Goal: Transaction & Acquisition: Purchase product/service

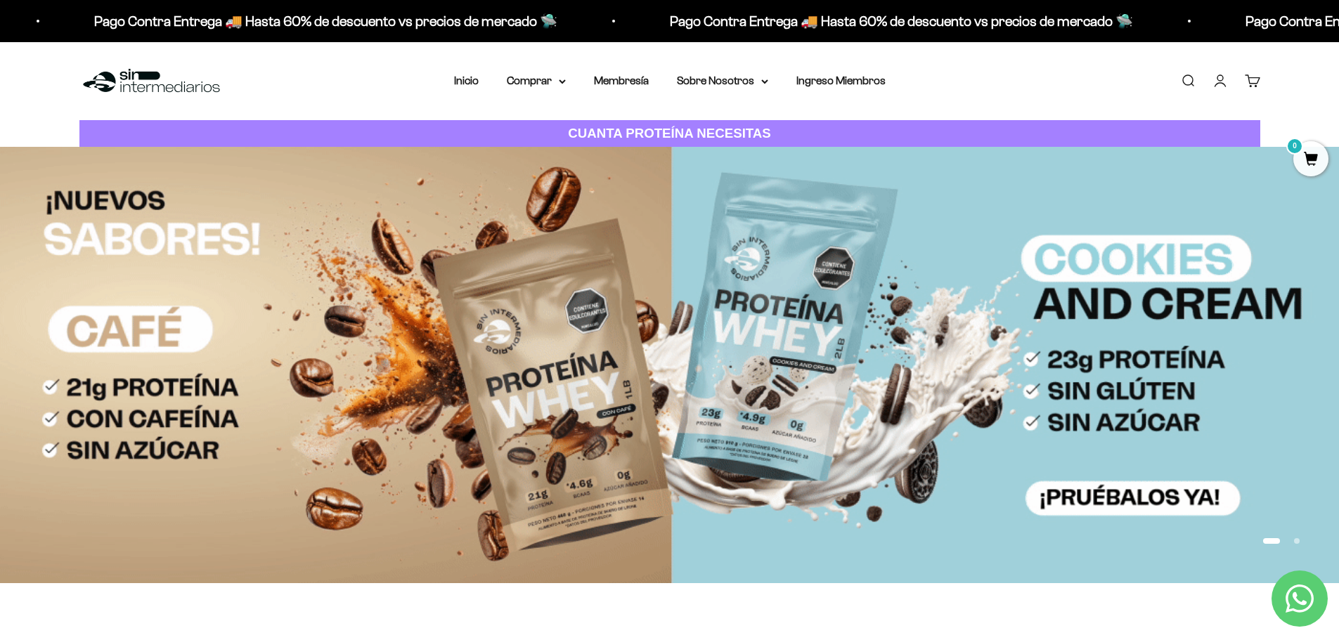
click at [1224, 84] on link "Iniciar sesión" at bounding box center [1219, 80] width 15 height 15
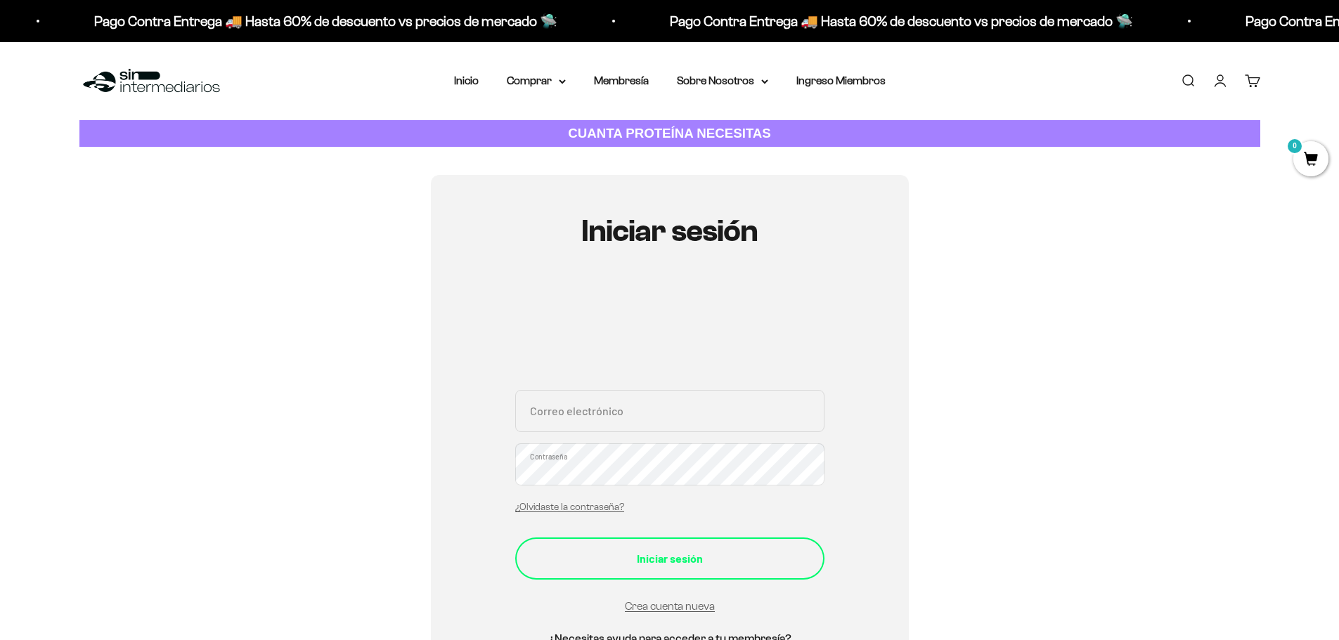
type input "rojas1060@gmail.com"
click at [656, 567] on div "Iniciar sesión" at bounding box center [669, 559] width 253 height 18
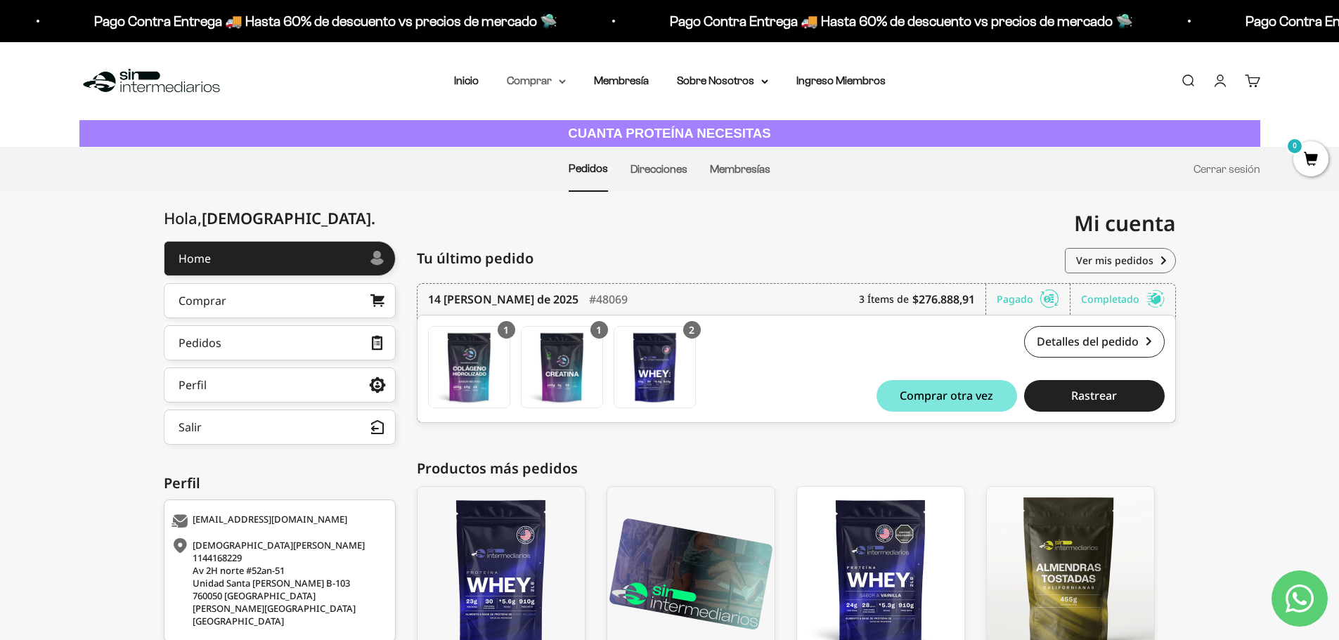
click at [557, 82] on summary "Comprar" at bounding box center [536, 81] width 59 height 18
click at [597, 148] on span "Otros Suplementos" at bounding box center [562, 152] width 94 height 12
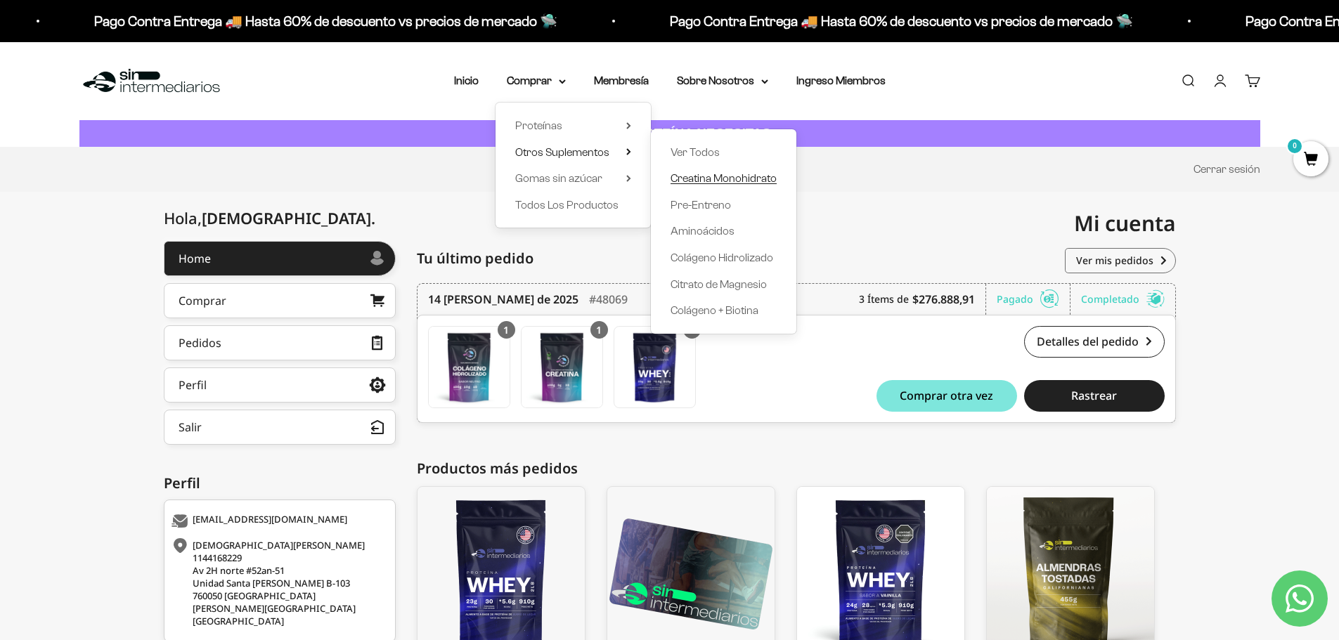
click at [748, 183] on span "Creatina Monohidrato" at bounding box center [724, 178] width 106 height 12
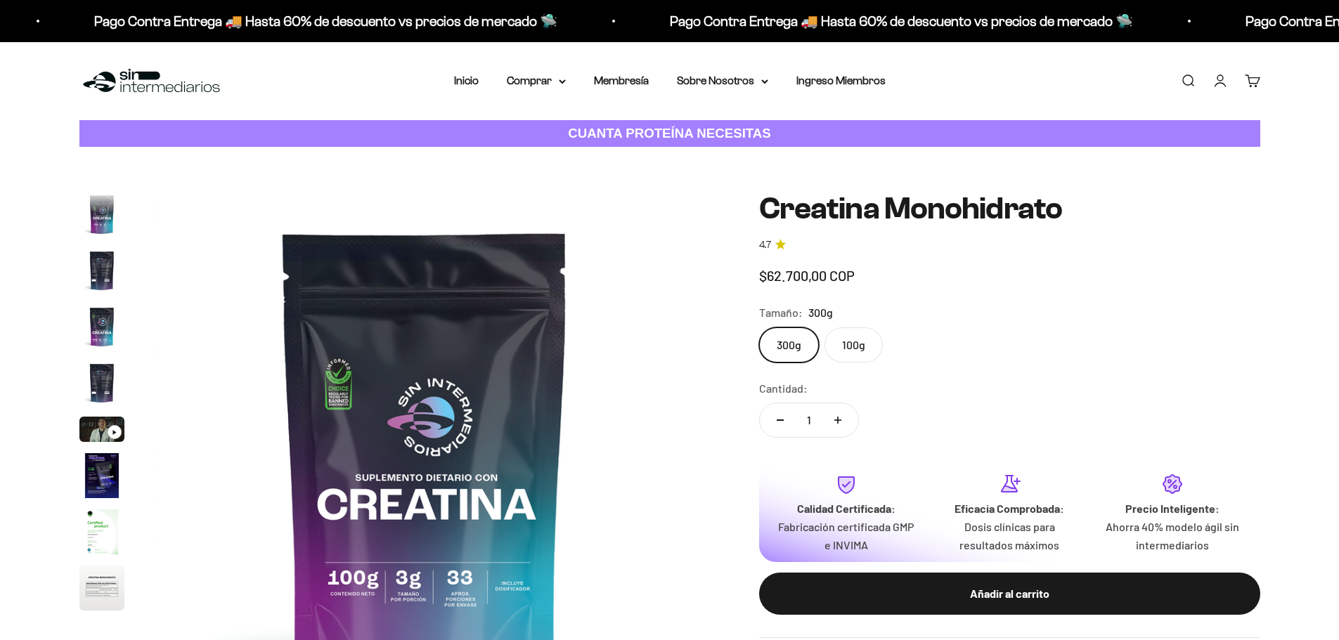
scroll to position [58, 0]
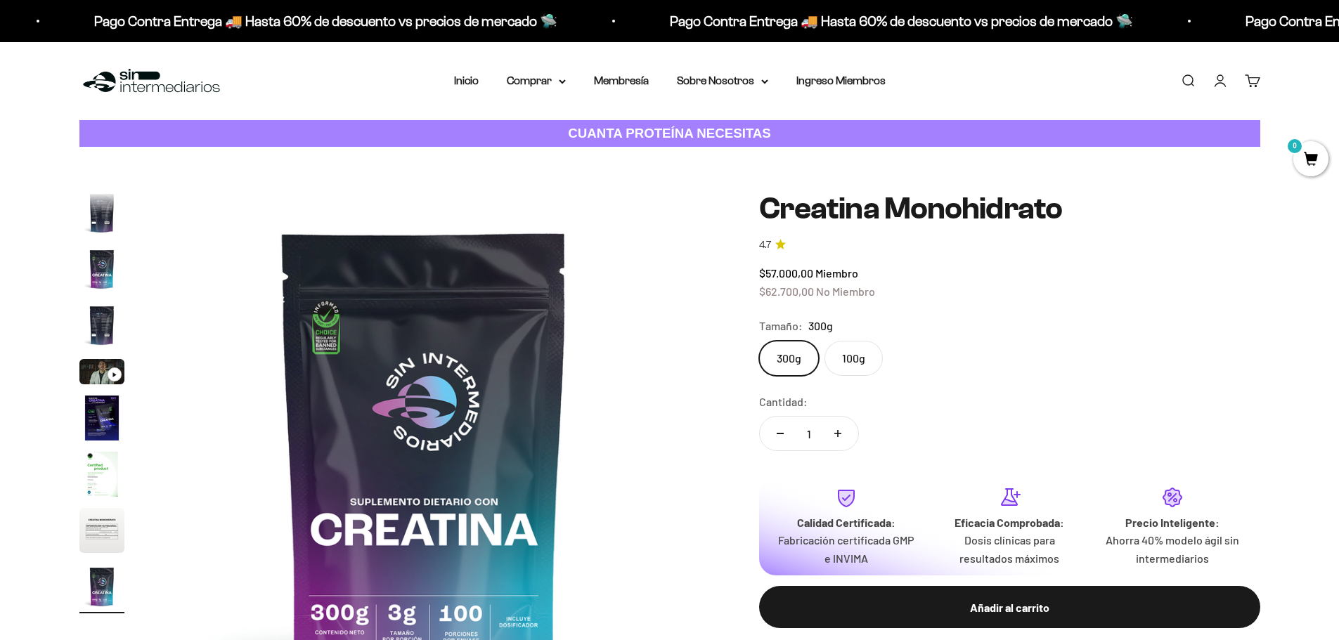
click at [852, 363] on label "100g" at bounding box center [853, 358] width 58 height 35
click at [759, 341] on input "100g" at bounding box center [758, 340] width 1 height 1
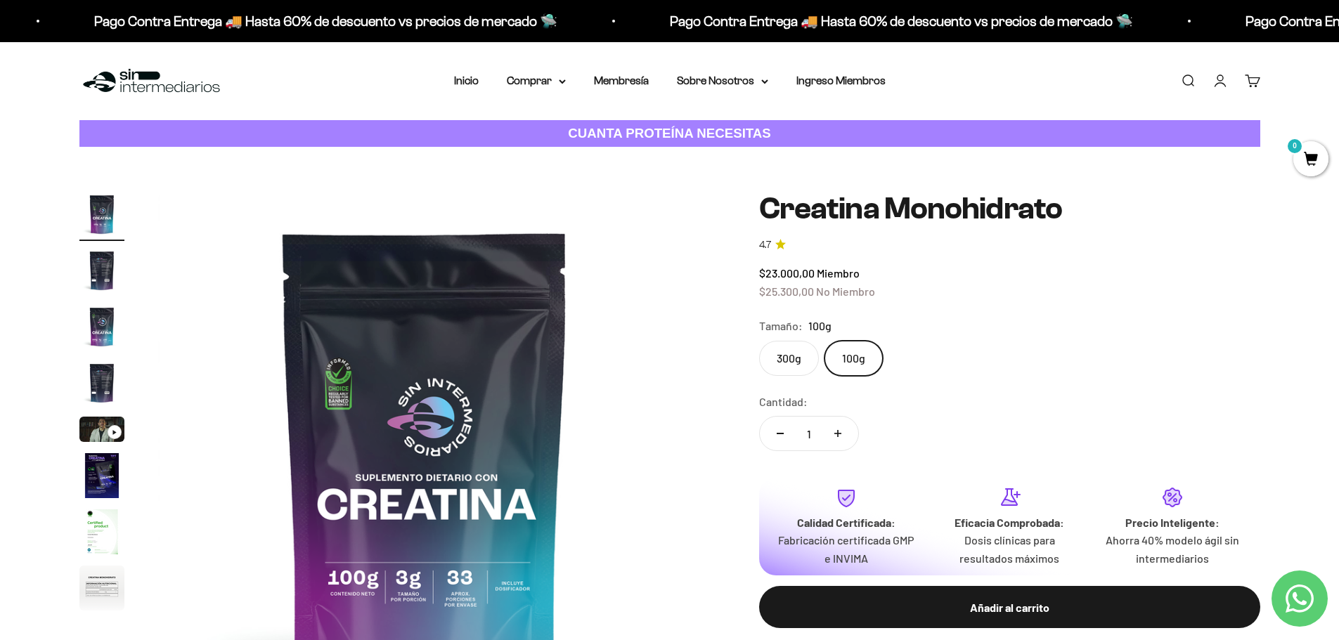
click at [803, 346] on label "300g" at bounding box center [789, 358] width 60 height 35
click at [759, 341] on input "300g" at bounding box center [758, 340] width 1 height 1
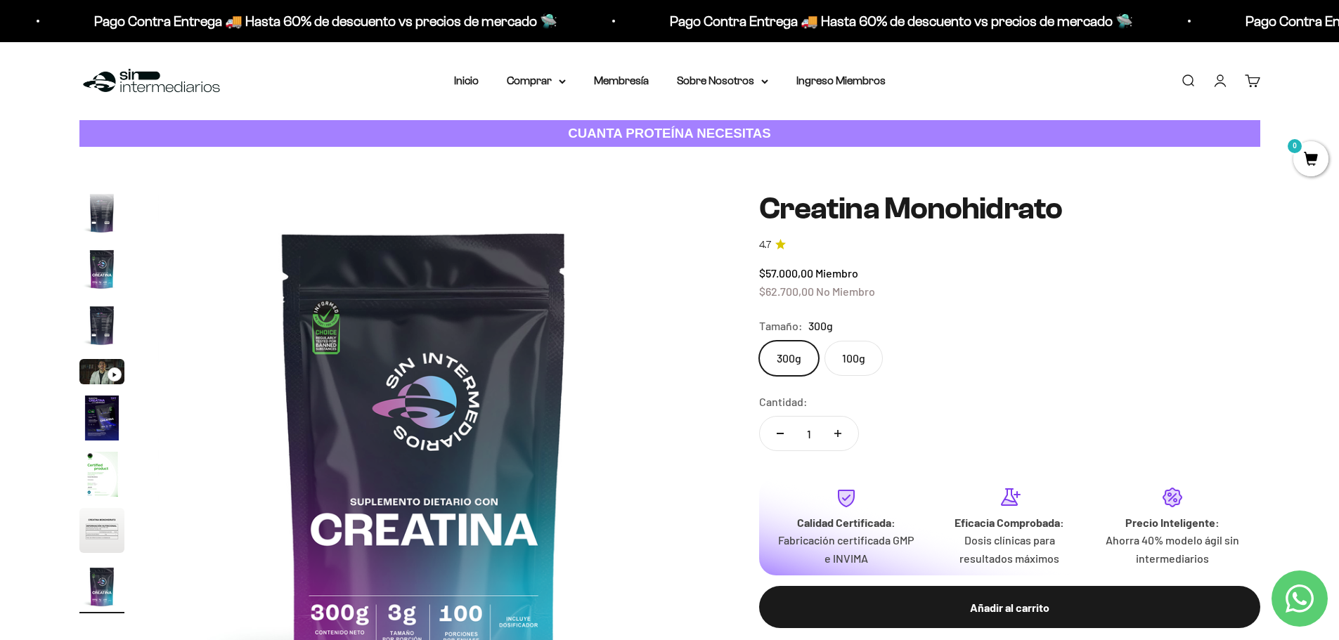
click at [870, 351] on label "100g" at bounding box center [853, 358] width 58 height 35
click at [759, 341] on input "100g" at bounding box center [758, 340] width 1 height 1
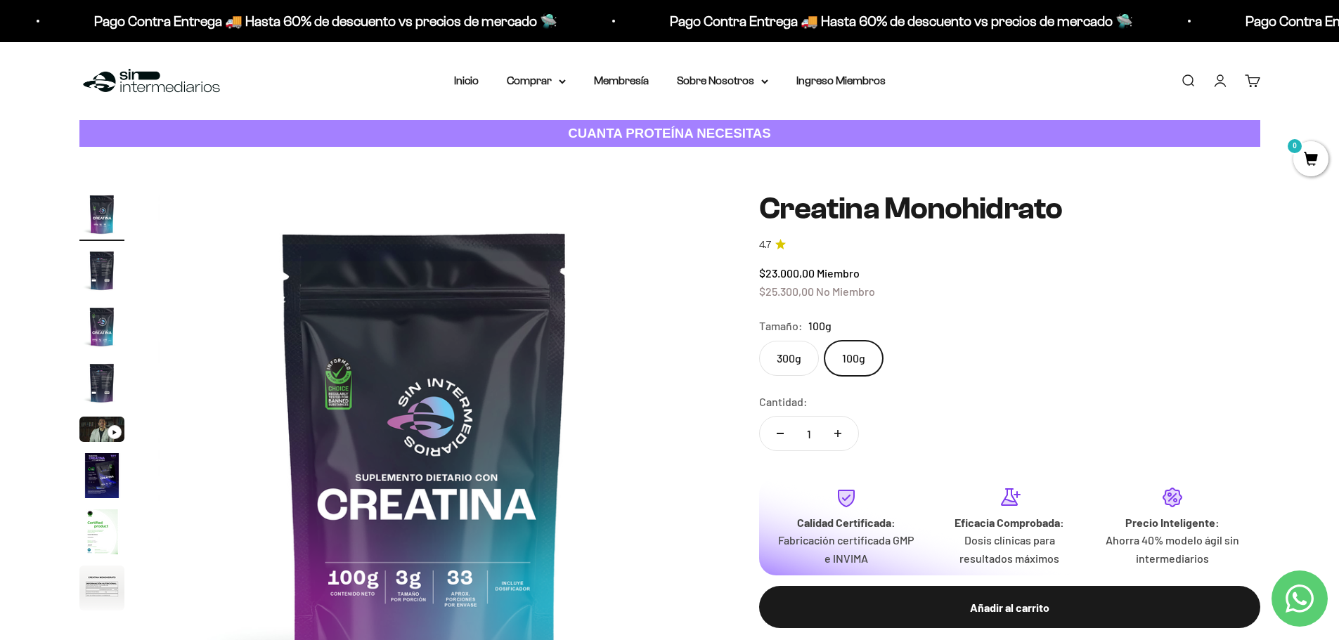
click at [794, 355] on label "300g" at bounding box center [789, 358] width 60 height 35
click at [759, 341] on input "300g" at bounding box center [758, 340] width 1 height 1
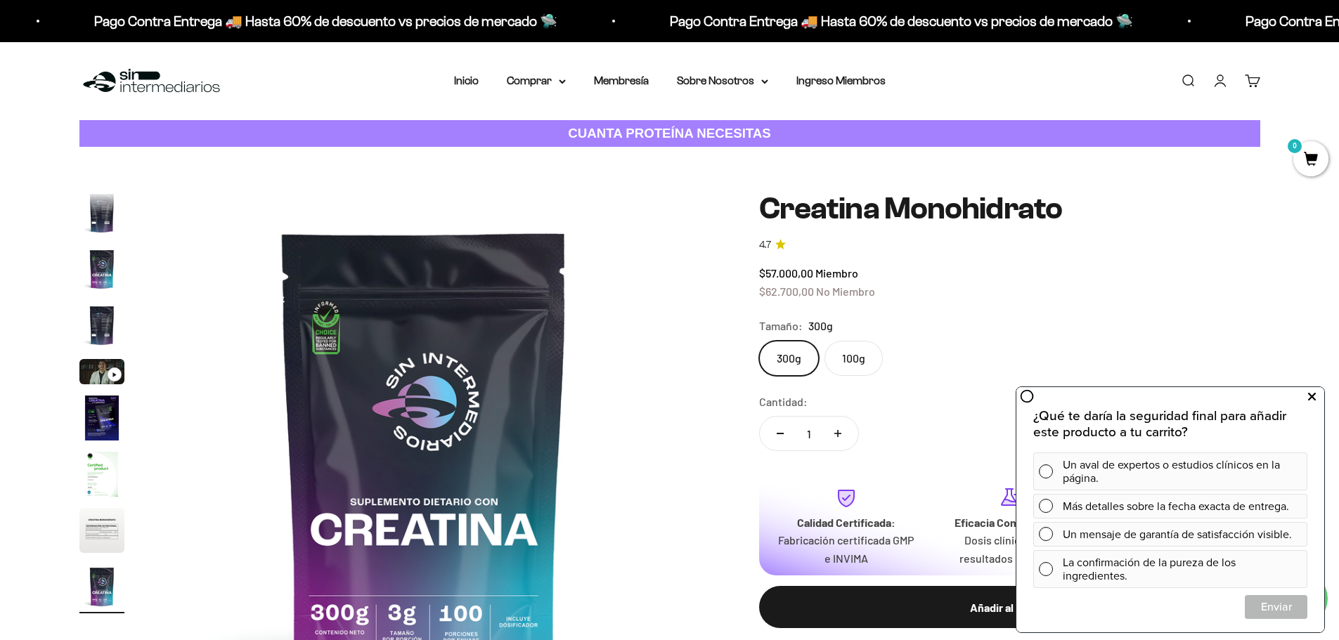
click at [1316, 394] on button at bounding box center [1311, 397] width 25 height 22
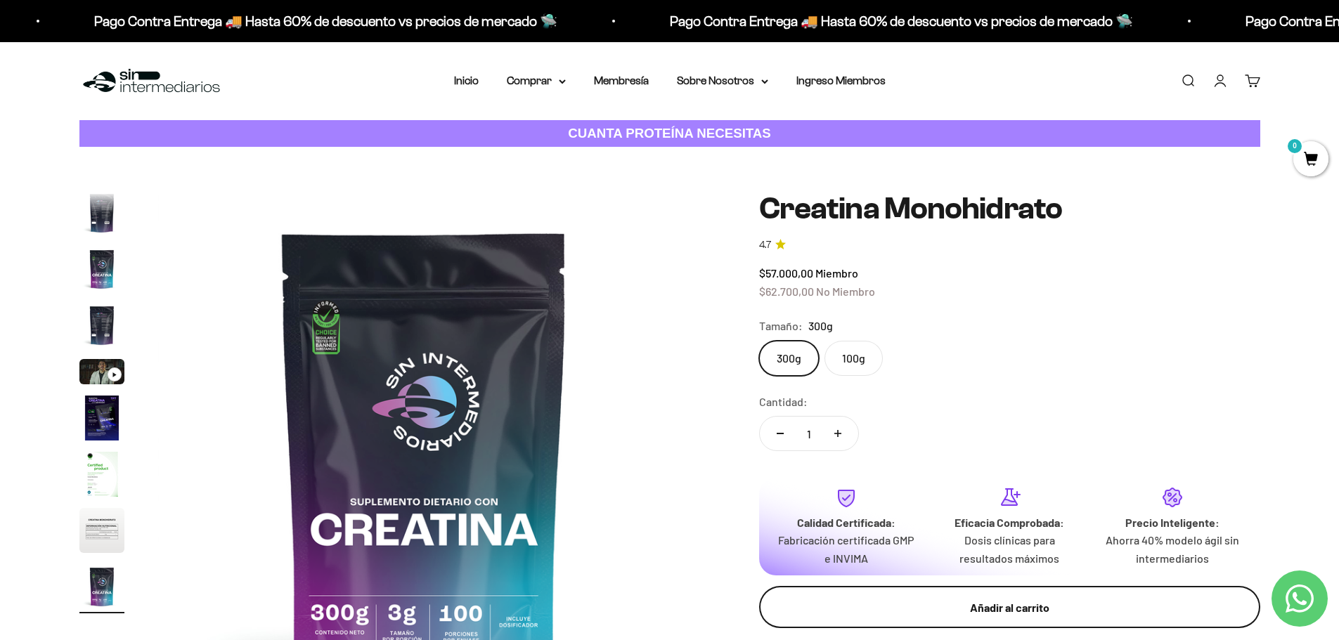
click at [1146, 614] on div "Añadir al carrito" at bounding box center [1009, 608] width 445 height 18
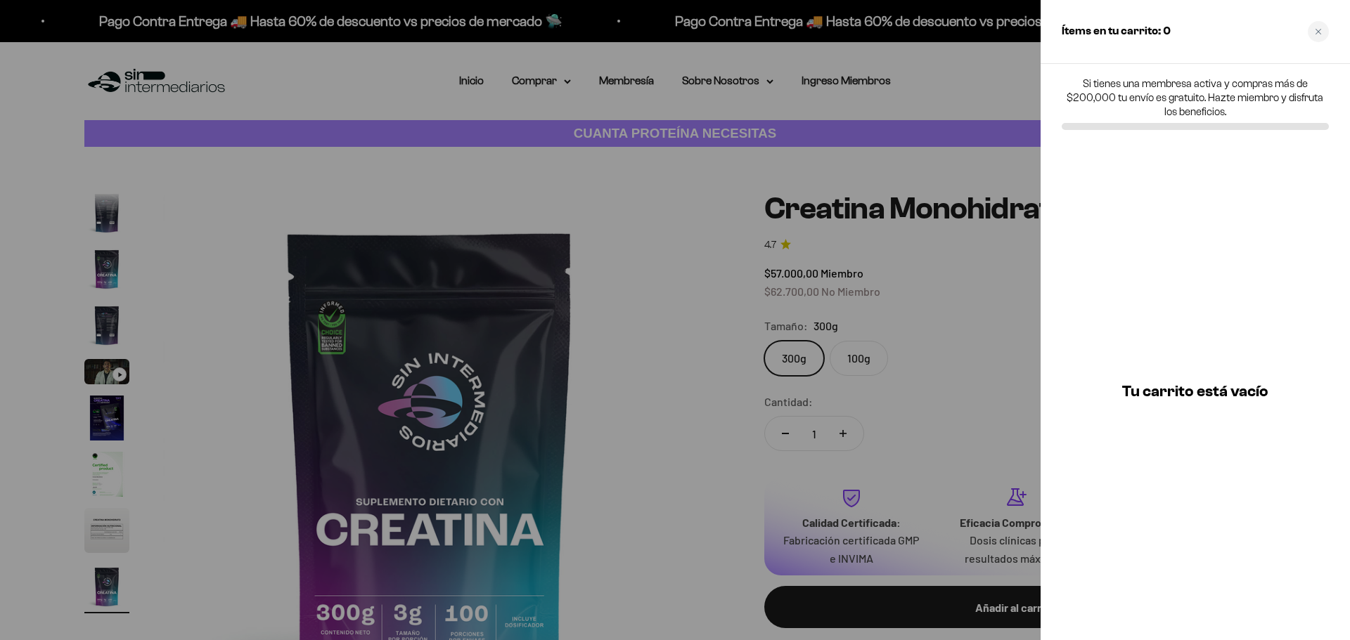
click at [836, 190] on div at bounding box center [675, 320] width 1350 height 640
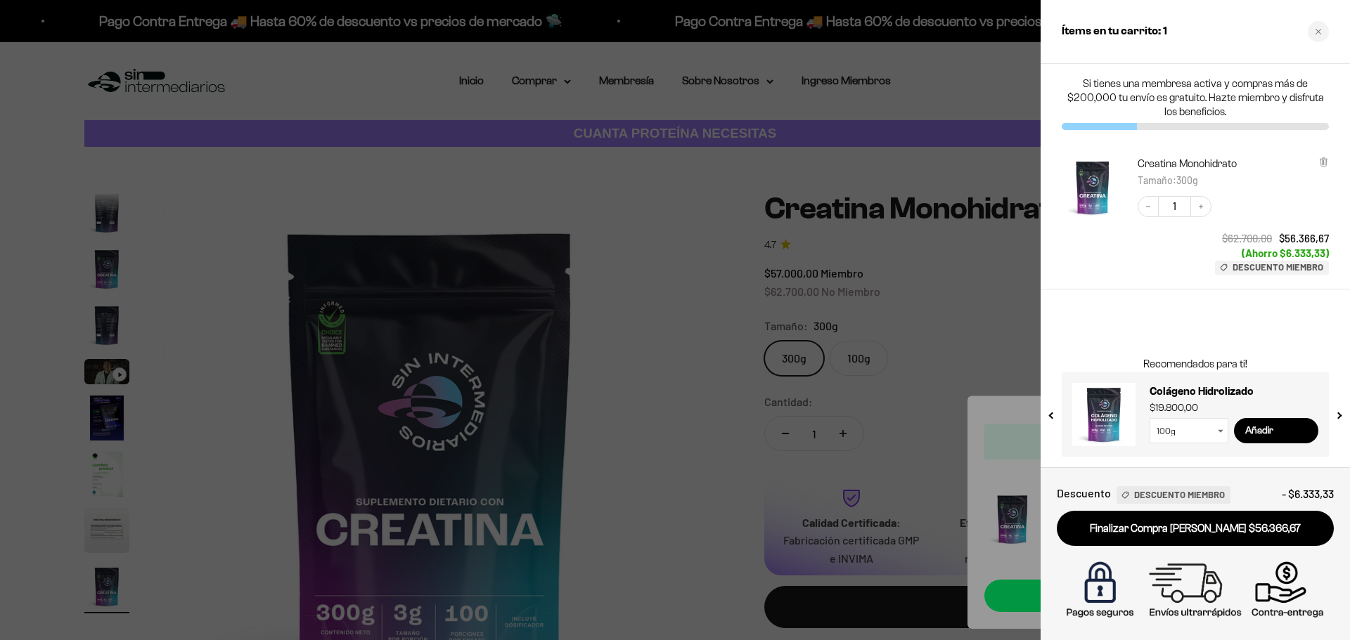
click at [505, 123] on div at bounding box center [675, 320] width 1350 height 640
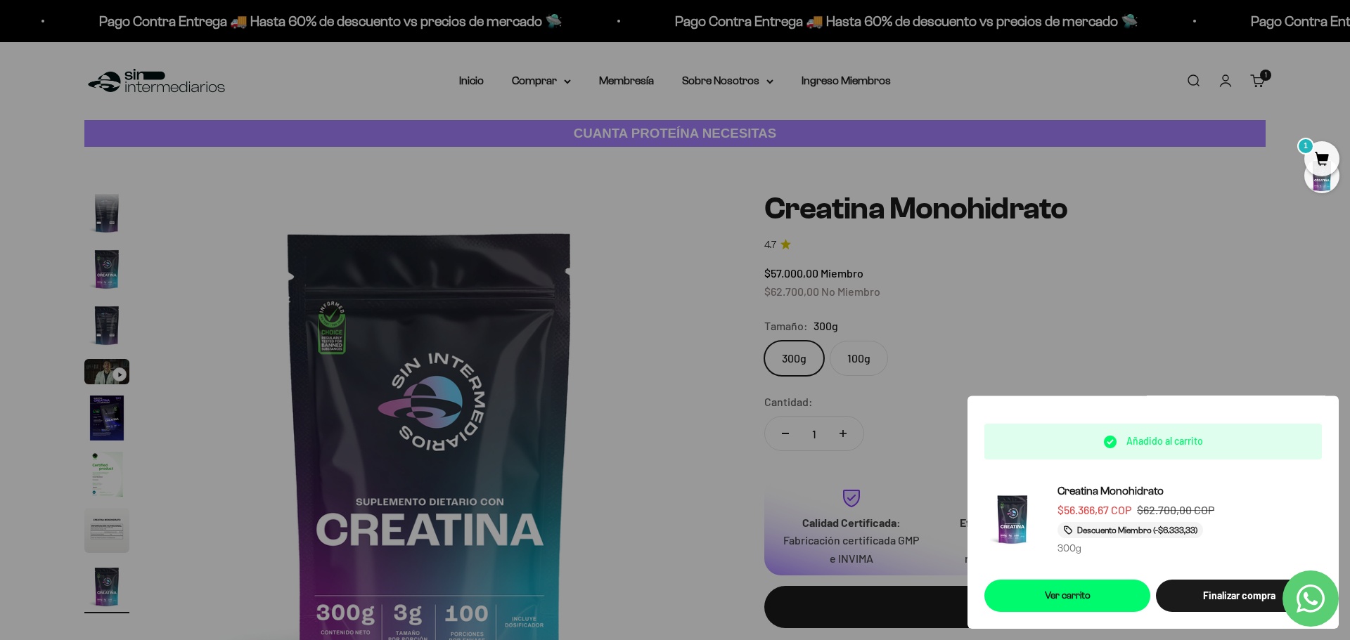
click at [538, 82] on div at bounding box center [675, 320] width 1350 height 640
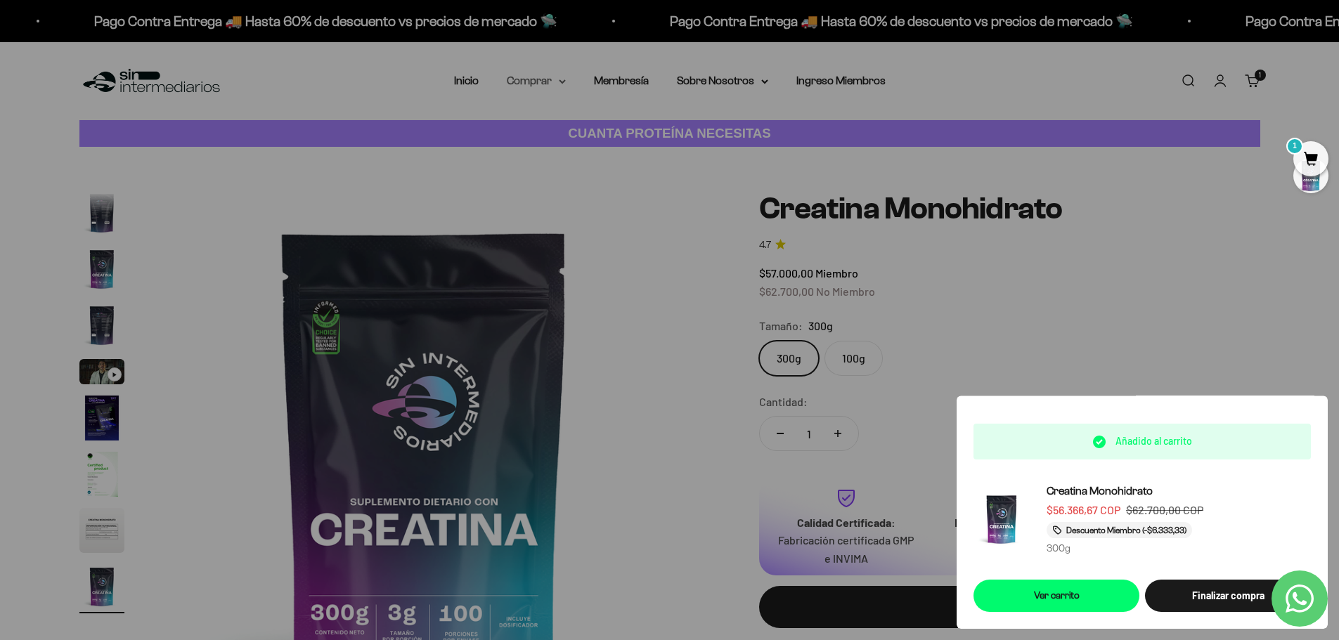
click at [550, 79] on summary "Comprar" at bounding box center [536, 81] width 59 height 18
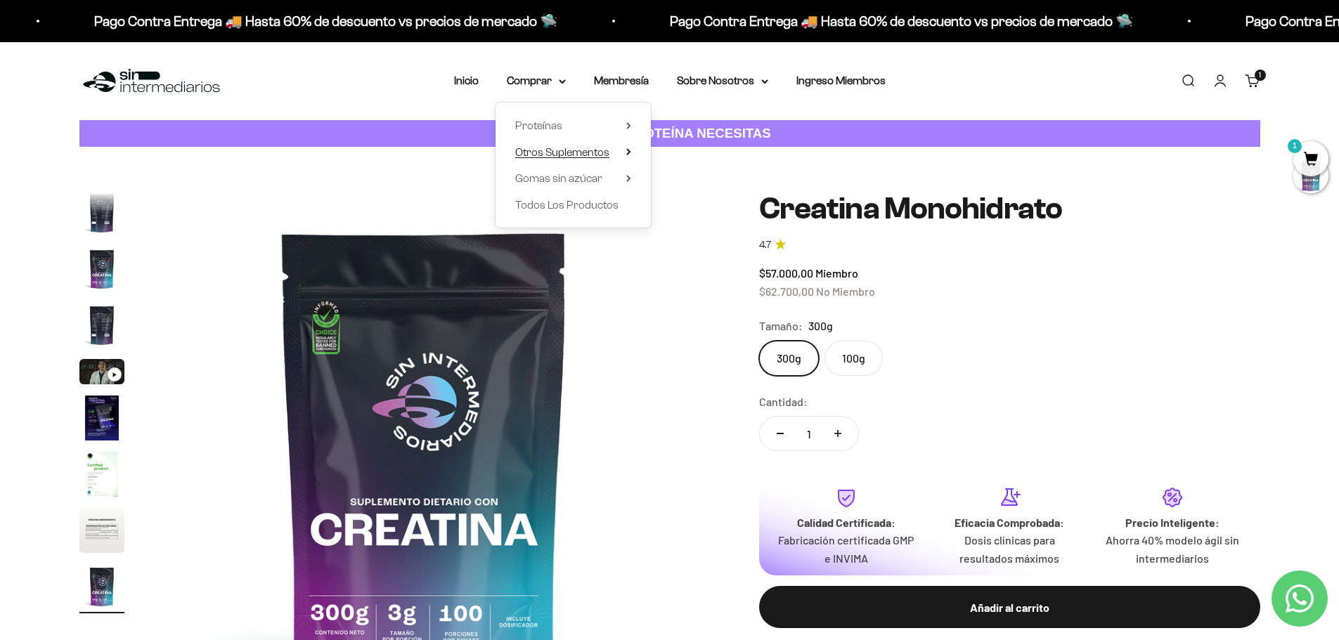
click at [609, 160] on span "Otros Suplementos" at bounding box center [562, 152] width 94 height 18
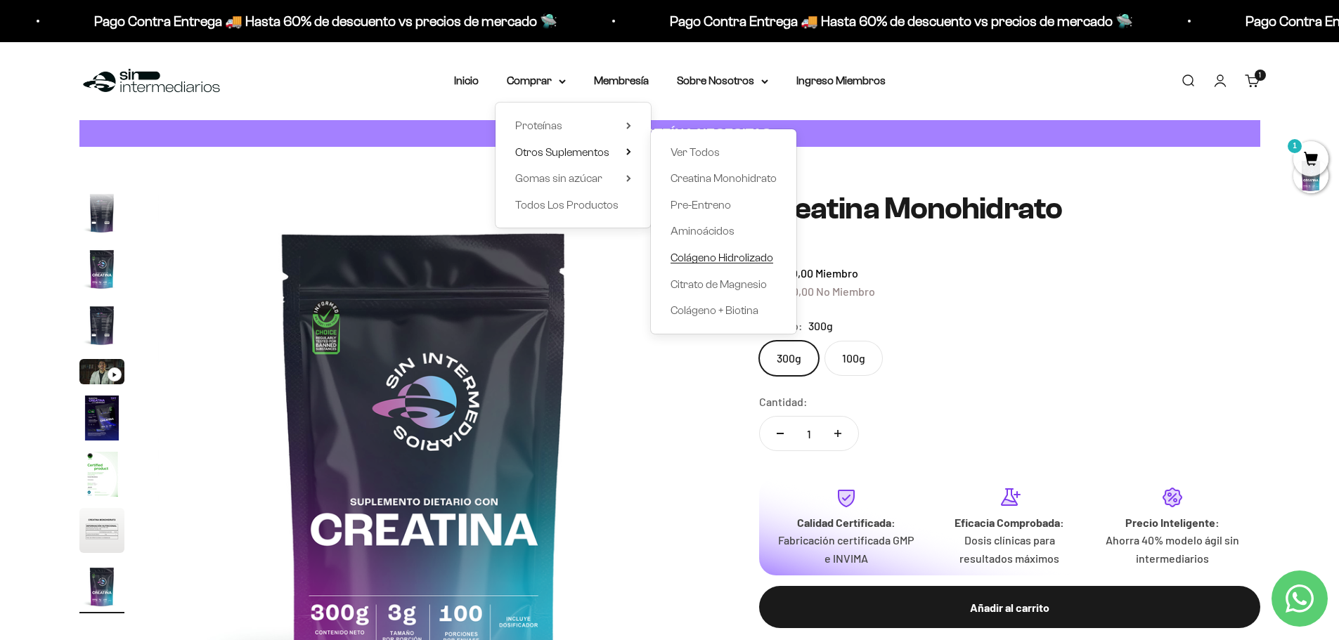
click at [740, 254] on span "Colágeno Hidrolizado" at bounding box center [722, 258] width 103 height 12
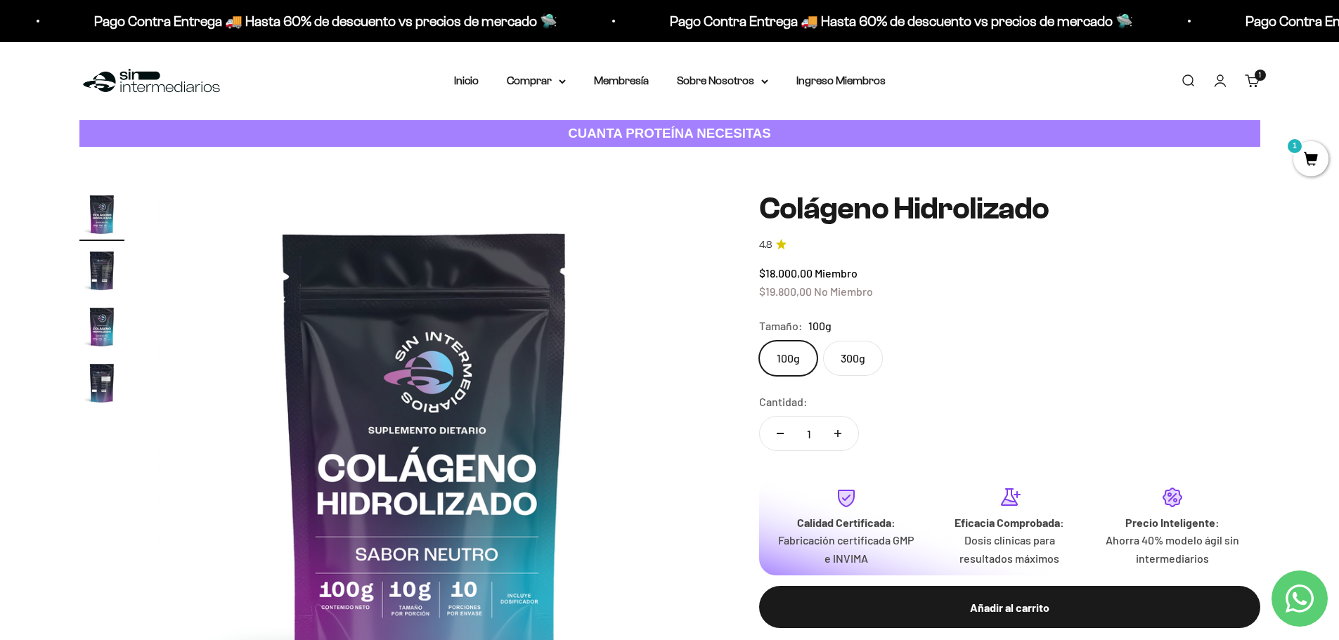
click at [845, 367] on label "300g" at bounding box center [853, 358] width 60 height 35
click at [759, 341] on input "300g" at bounding box center [758, 340] width 1 height 1
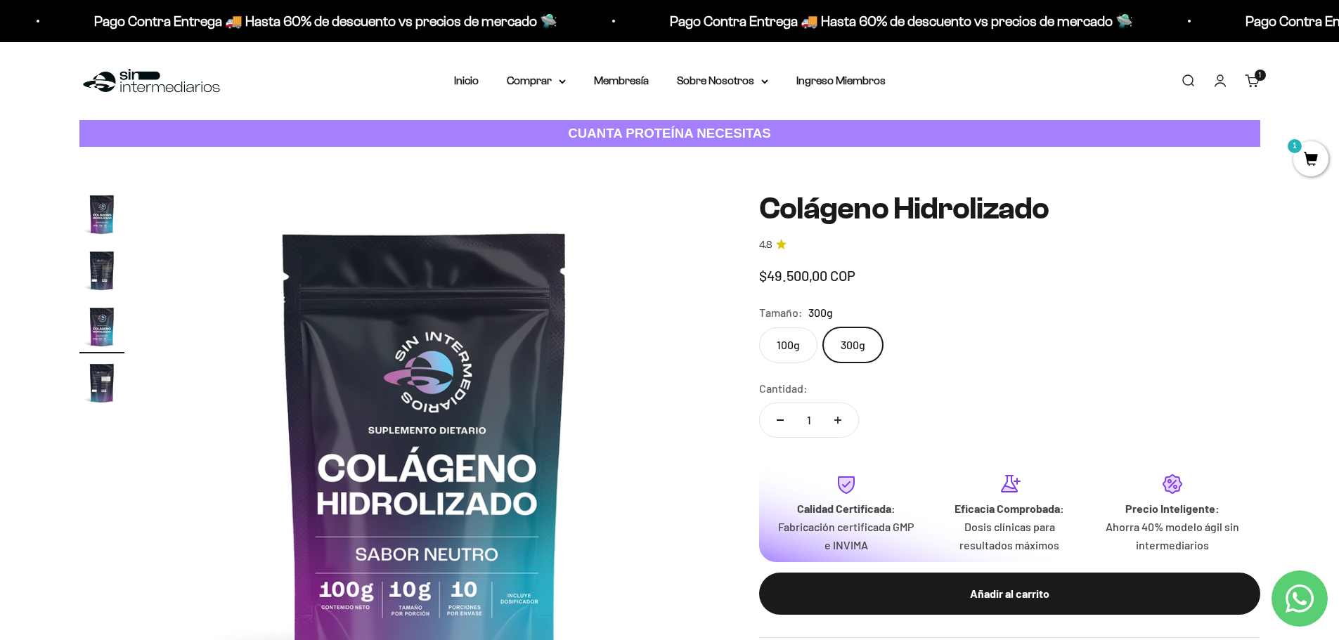
scroll to position [0, 1101]
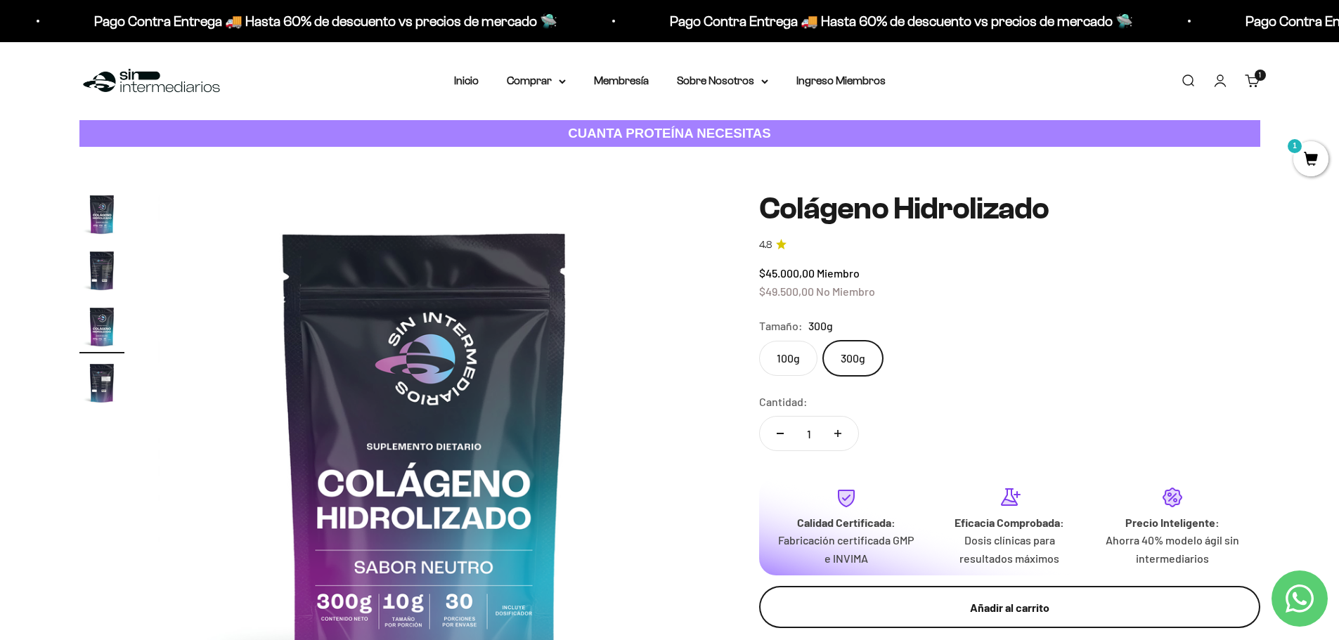
click at [1021, 599] on div "Añadir al carrito" at bounding box center [1009, 608] width 445 height 18
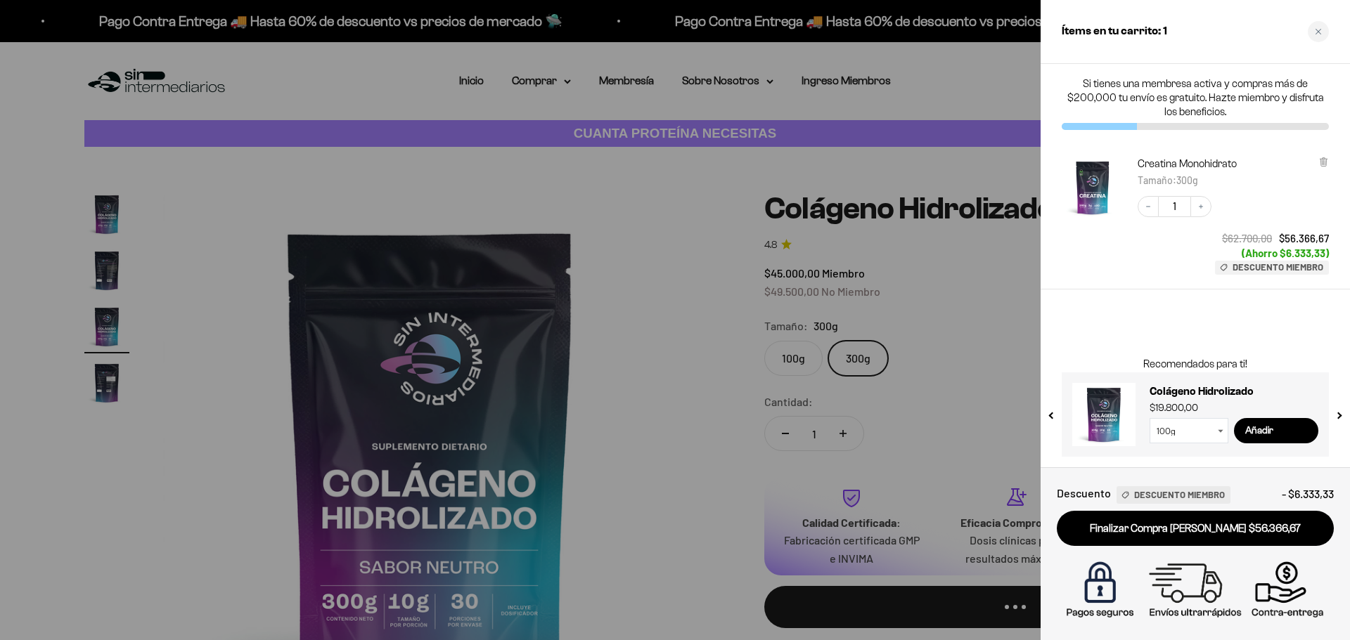
click at [659, 200] on div at bounding box center [675, 320] width 1350 height 640
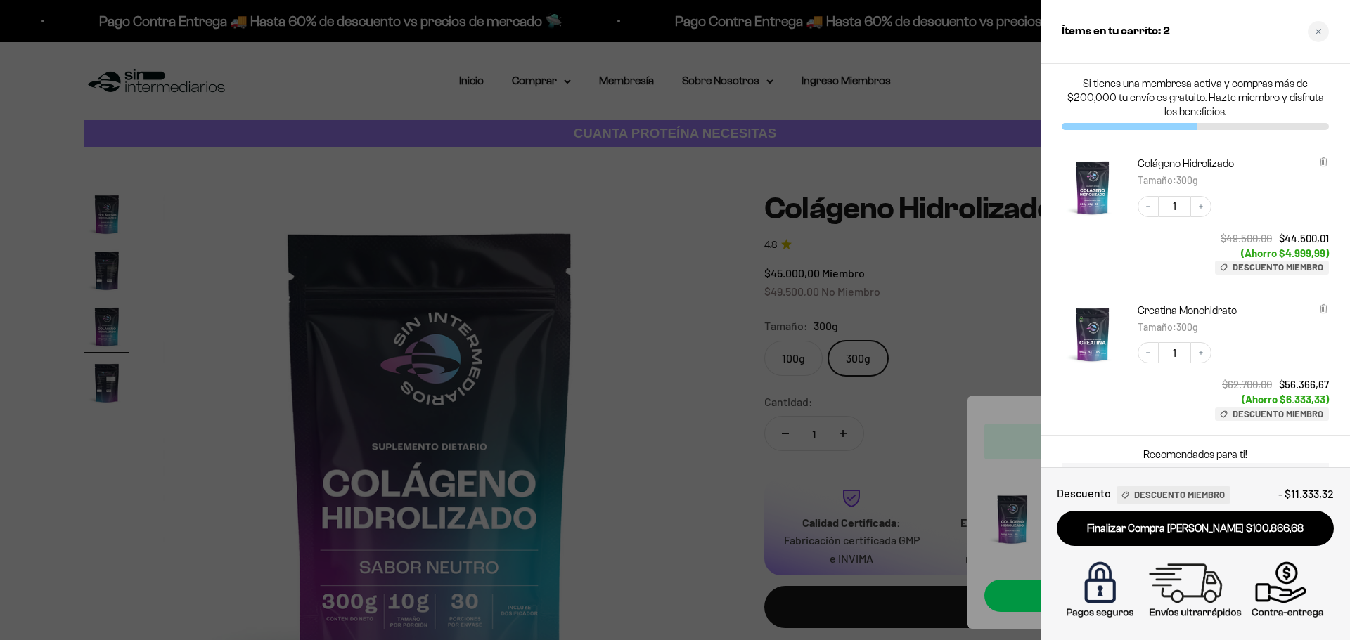
click at [562, 92] on div at bounding box center [675, 320] width 1350 height 640
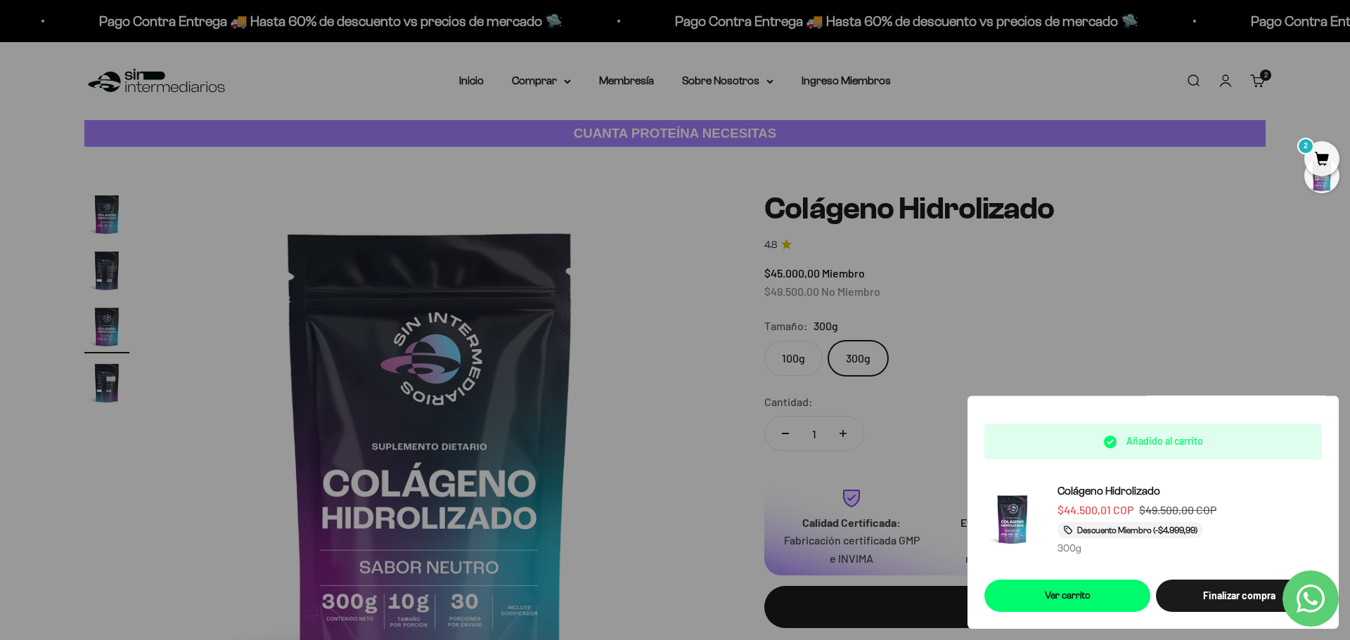
click at [559, 79] on div at bounding box center [675, 320] width 1350 height 640
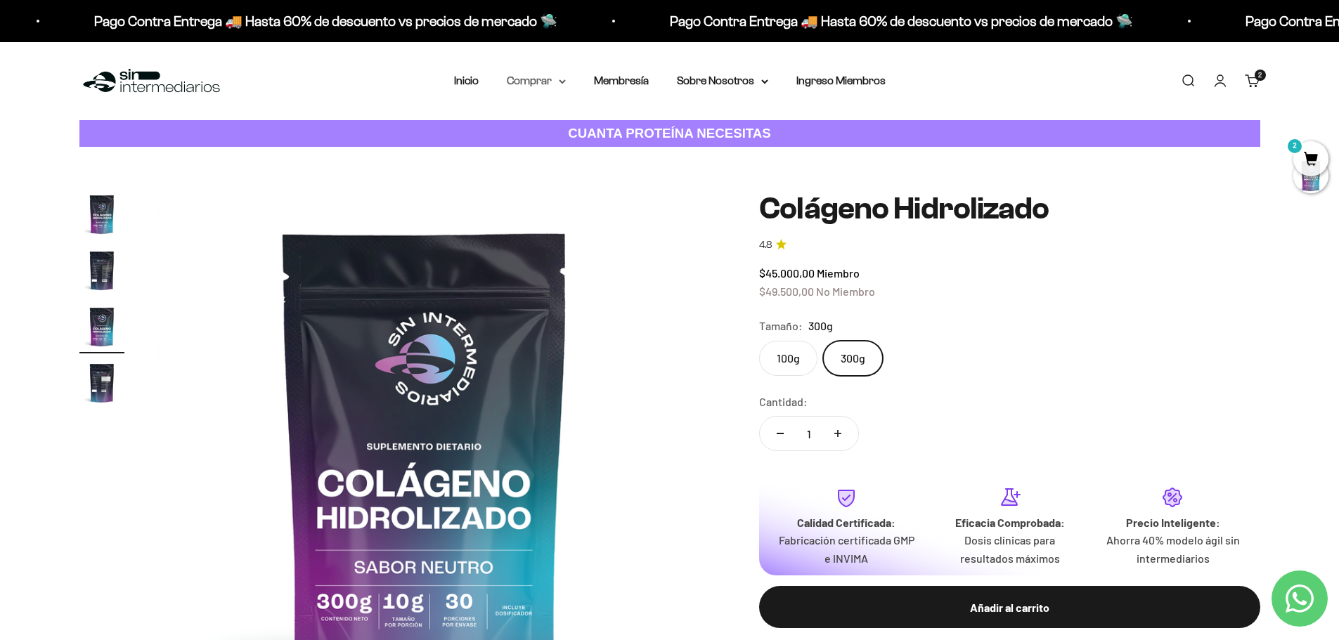
click at [537, 79] on summary "Comprar" at bounding box center [536, 81] width 59 height 18
click at [583, 118] on summary "Proteínas" at bounding box center [573, 126] width 116 height 18
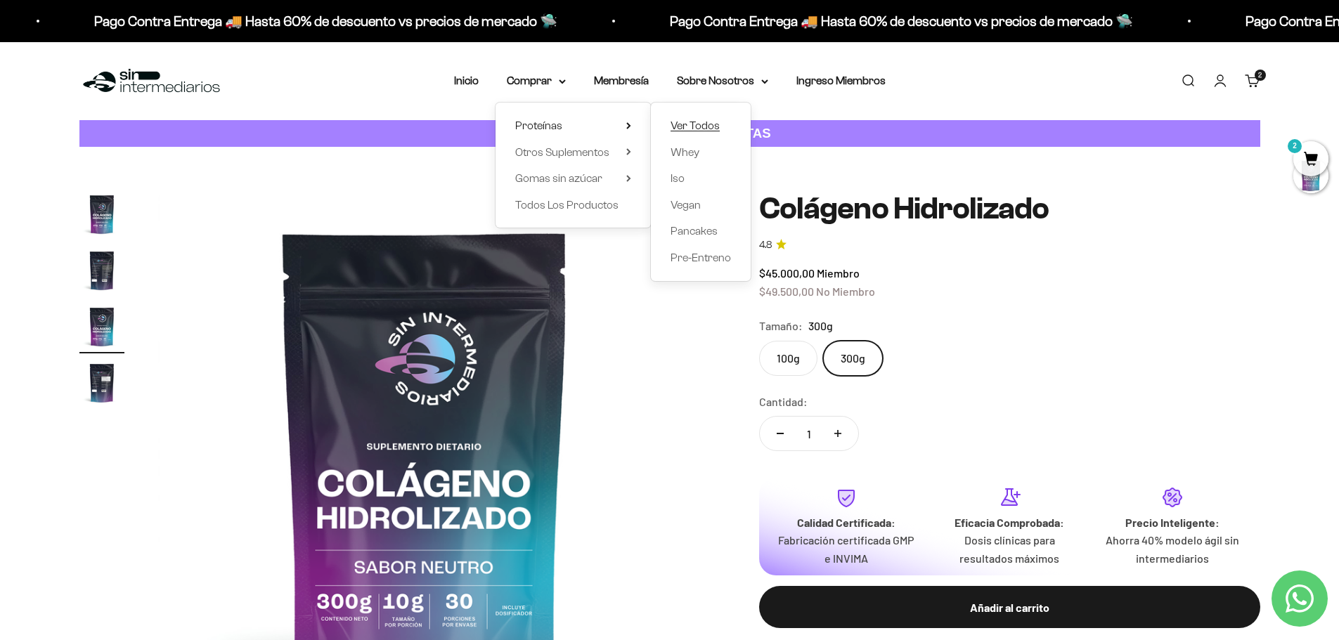
click at [697, 123] on span "Ver Todos" at bounding box center [695, 125] width 49 height 12
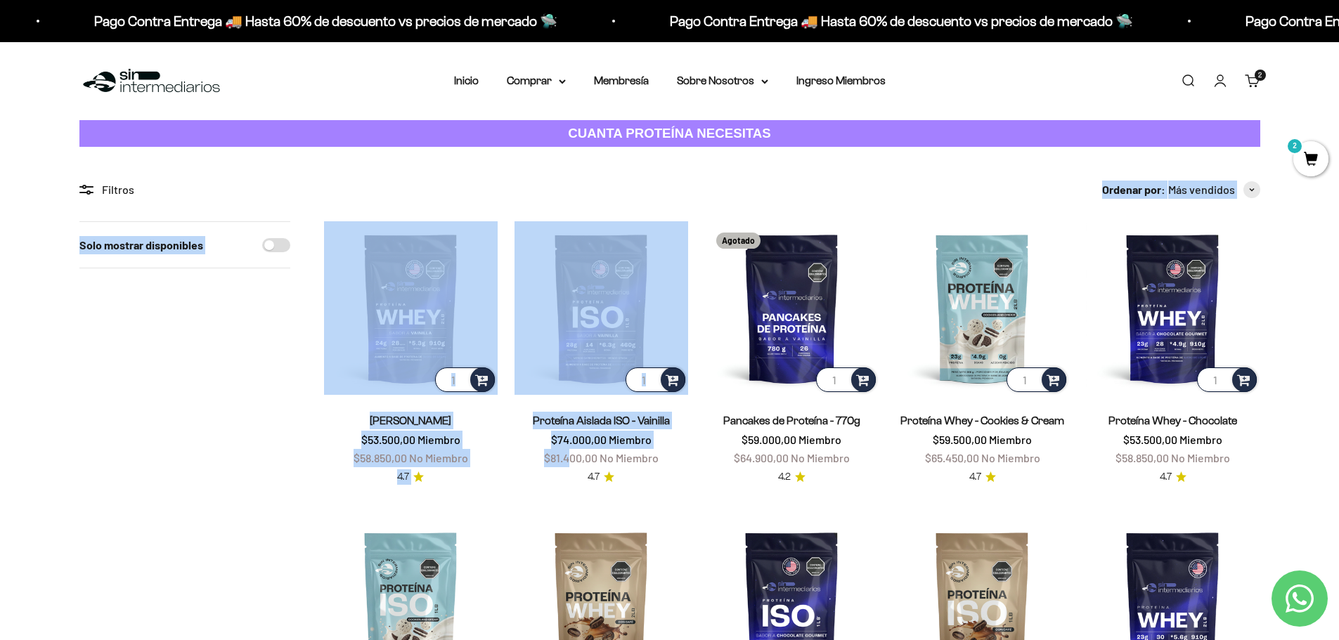
drag, startPoint x: 330, startPoint y: 193, endPoint x: 568, endPoint y: 461, distance: 358.5
click at [569, 465] on div "Filtros Ordenar por Características Más vendidos Alfabéticamente, A-Z Alfabétic…" at bounding box center [669, 640] width 1181 height 918
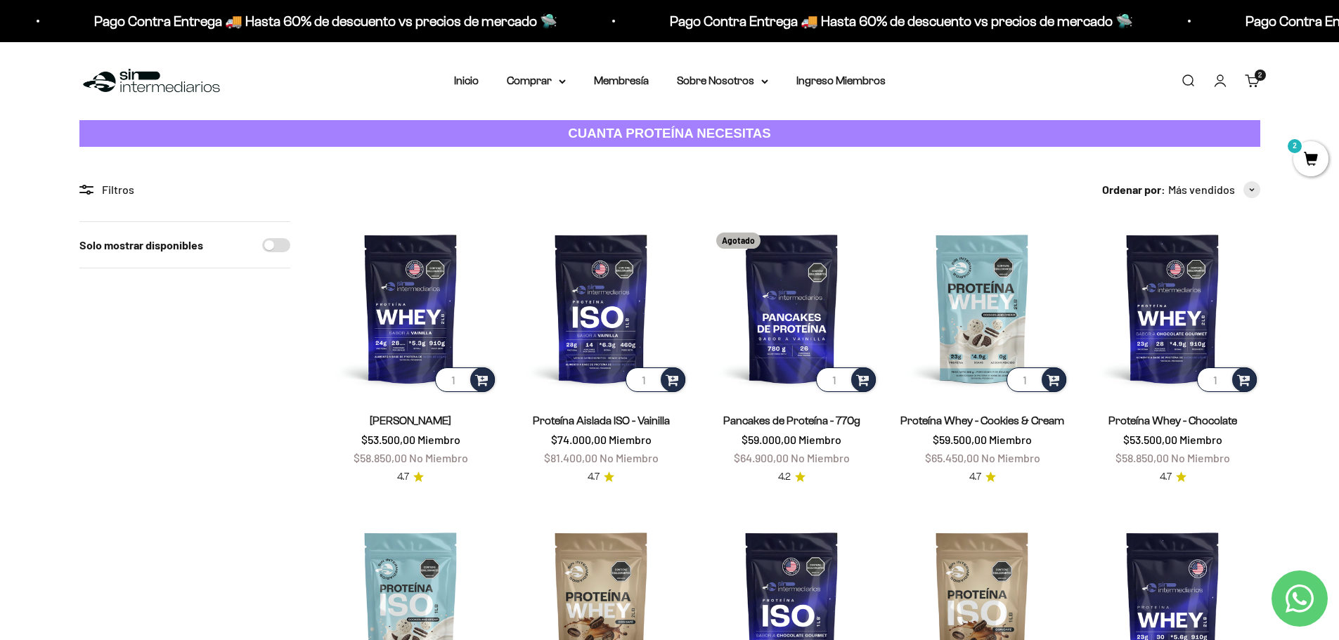
click at [1312, 155] on span "2" at bounding box center [1310, 158] width 35 height 35
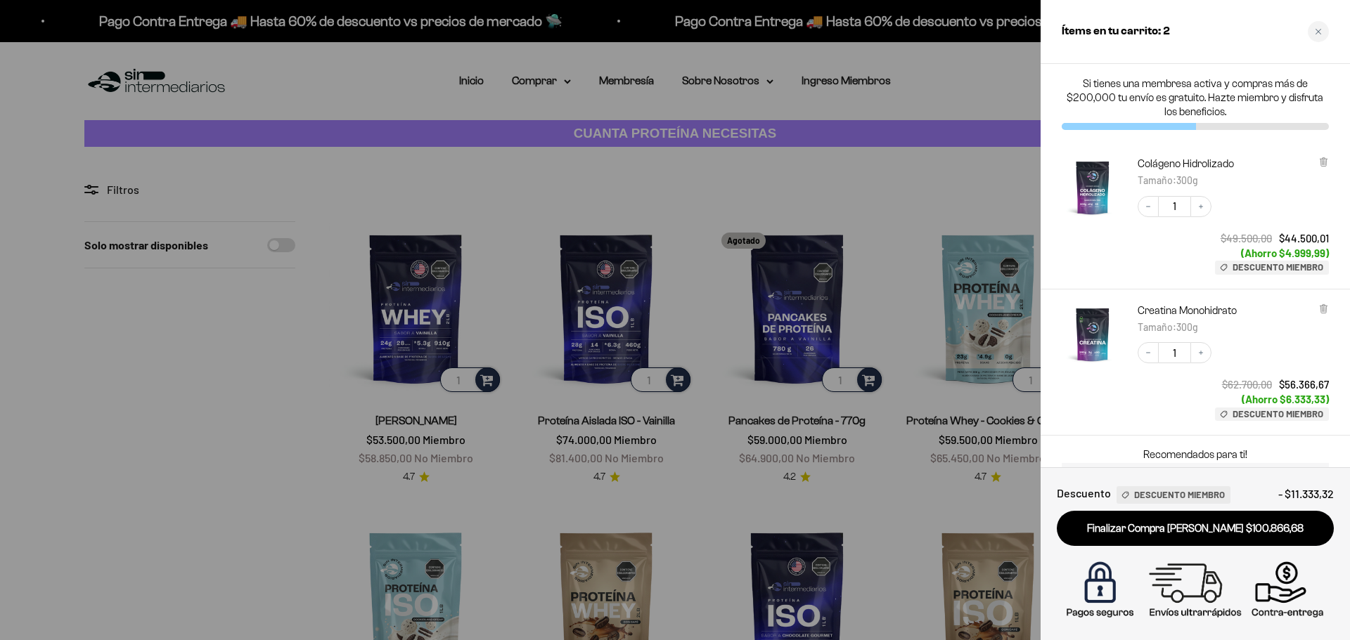
click at [930, 125] on div at bounding box center [675, 320] width 1350 height 640
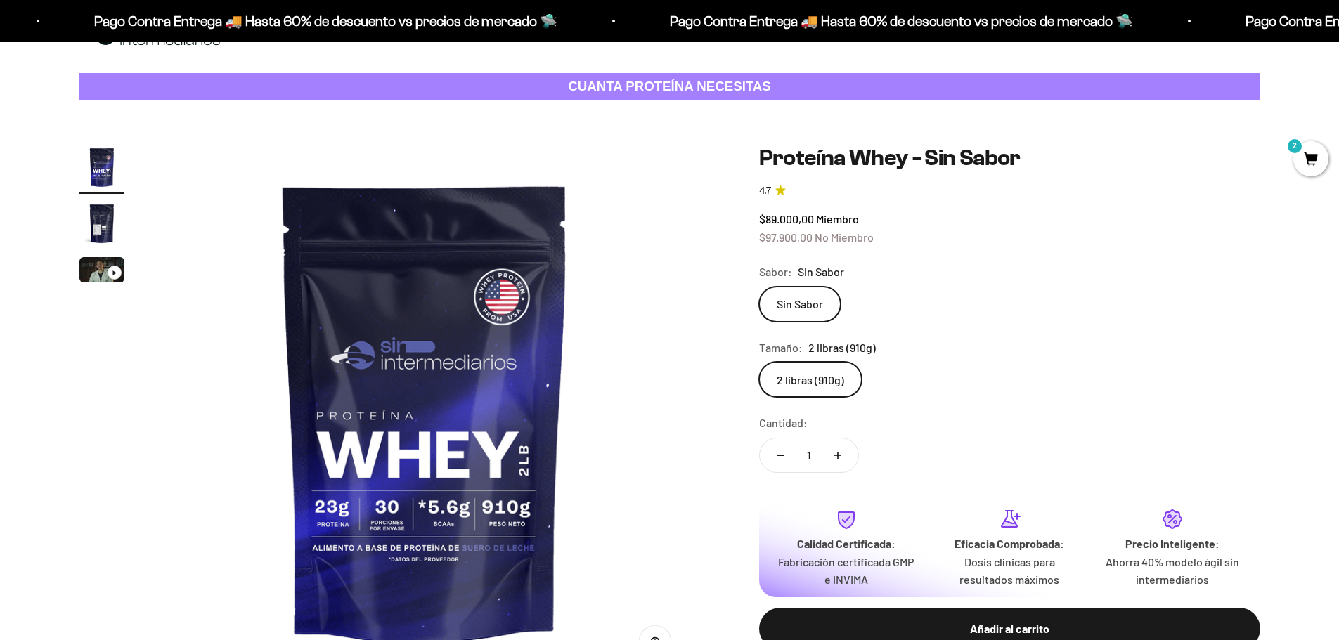
scroll to position [70, 0]
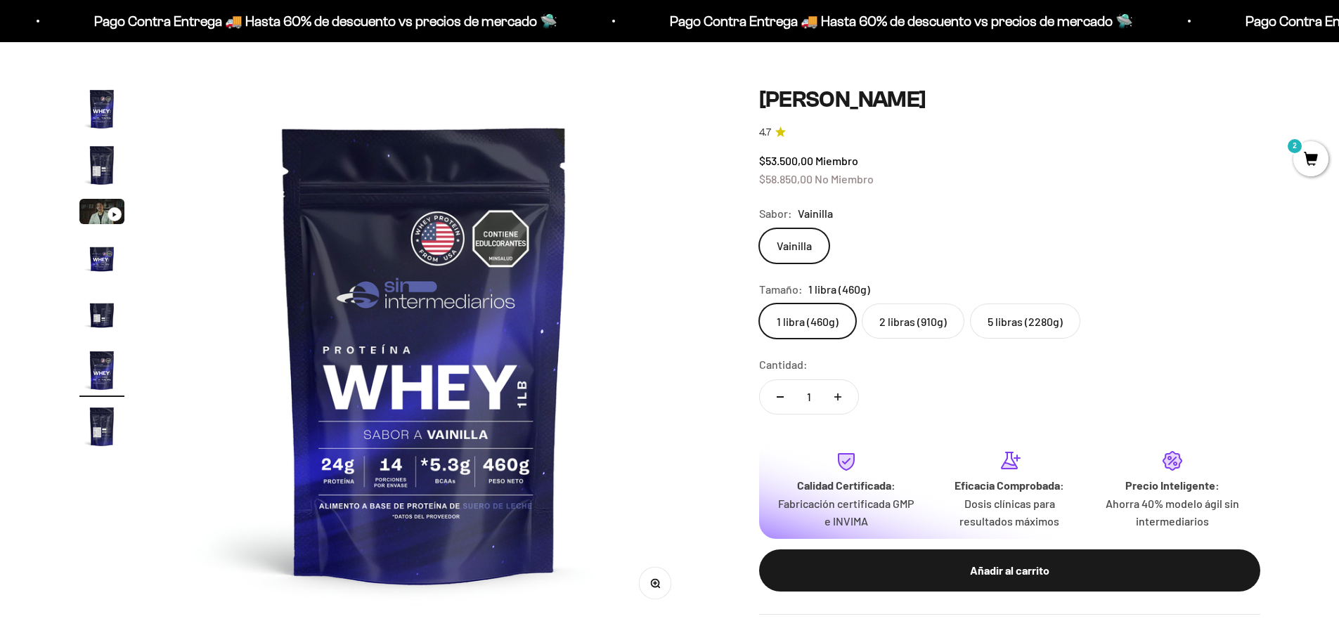
scroll to position [70, 0]
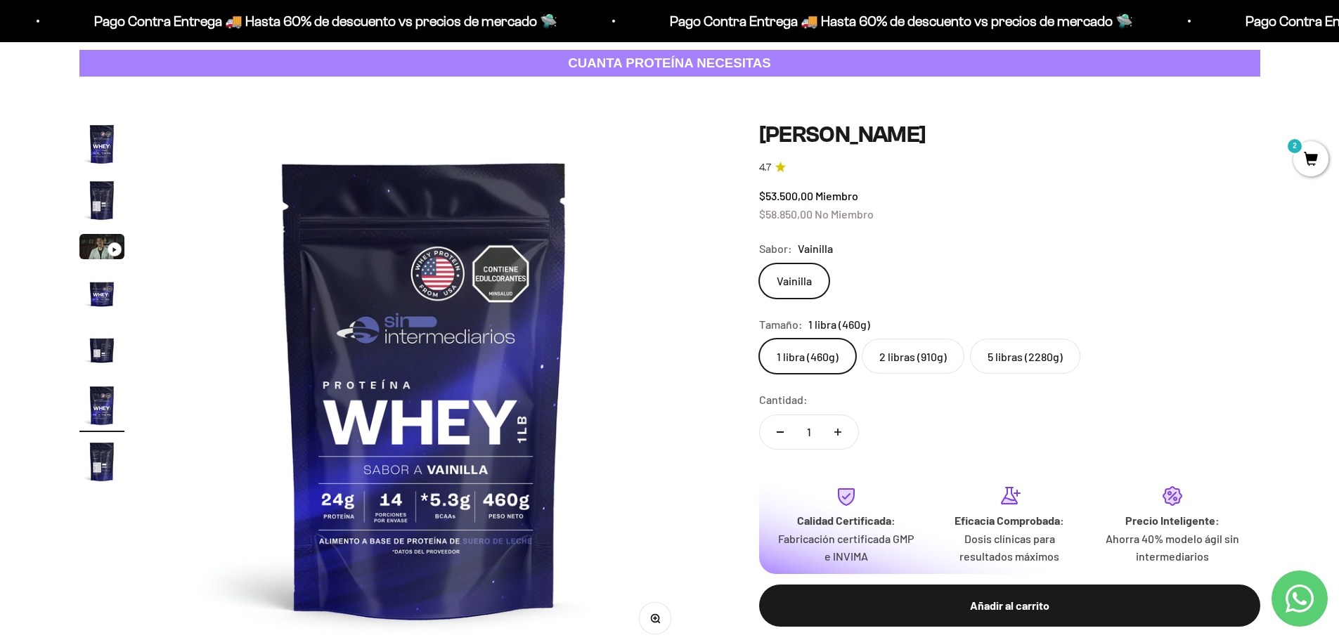
click at [889, 389] on safe-sticky "Proteína Whey - Vainilla 4.7 $53.500,00 Miembro $58.850,00 No Miembro Calidad d…" at bounding box center [1009, 386] width 501 height 529
click at [896, 354] on label "2 libras (910g)" at bounding box center [913, 356] width 103 height 35
click at [759, 339] on input "2 libras (910g)" at bounding box center [758, 338] width 1 height 1
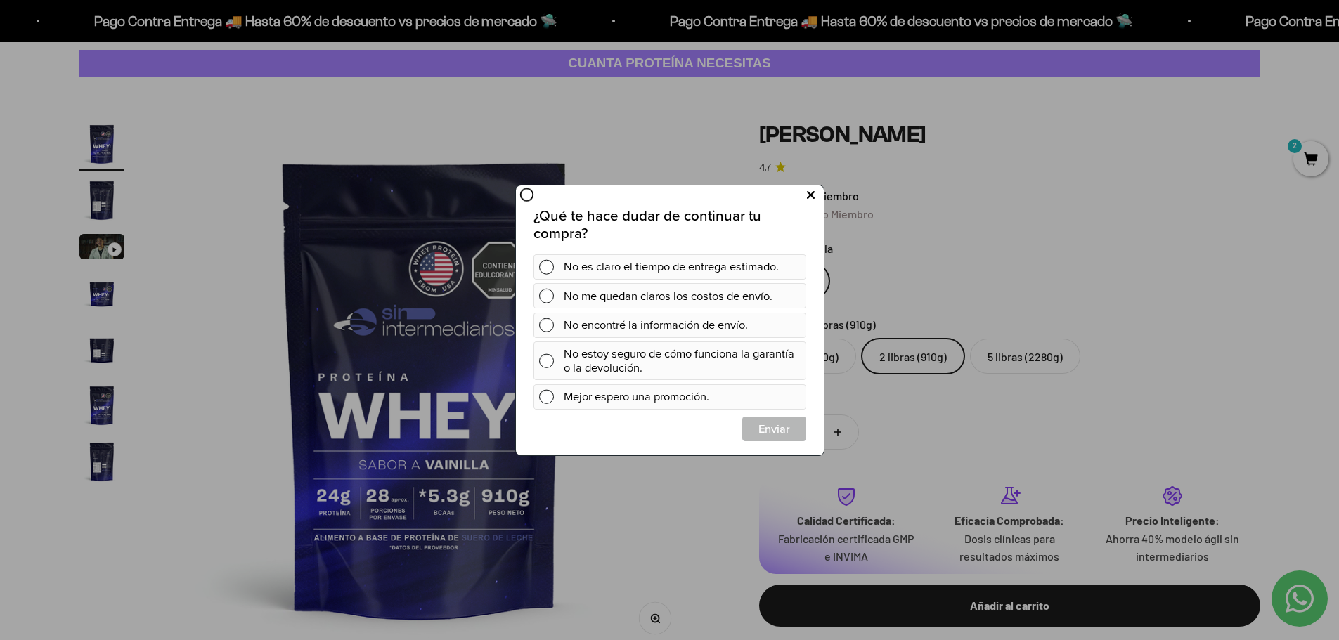
click at [813, 197] on icon at bounding box center [810, 195] width 8 height 19
click at [809, 189] on icon at bounding box center [810, 195] width 8 height 19
click at [812, 189] on icon at bounding box center [810, 195] width 8 height 19
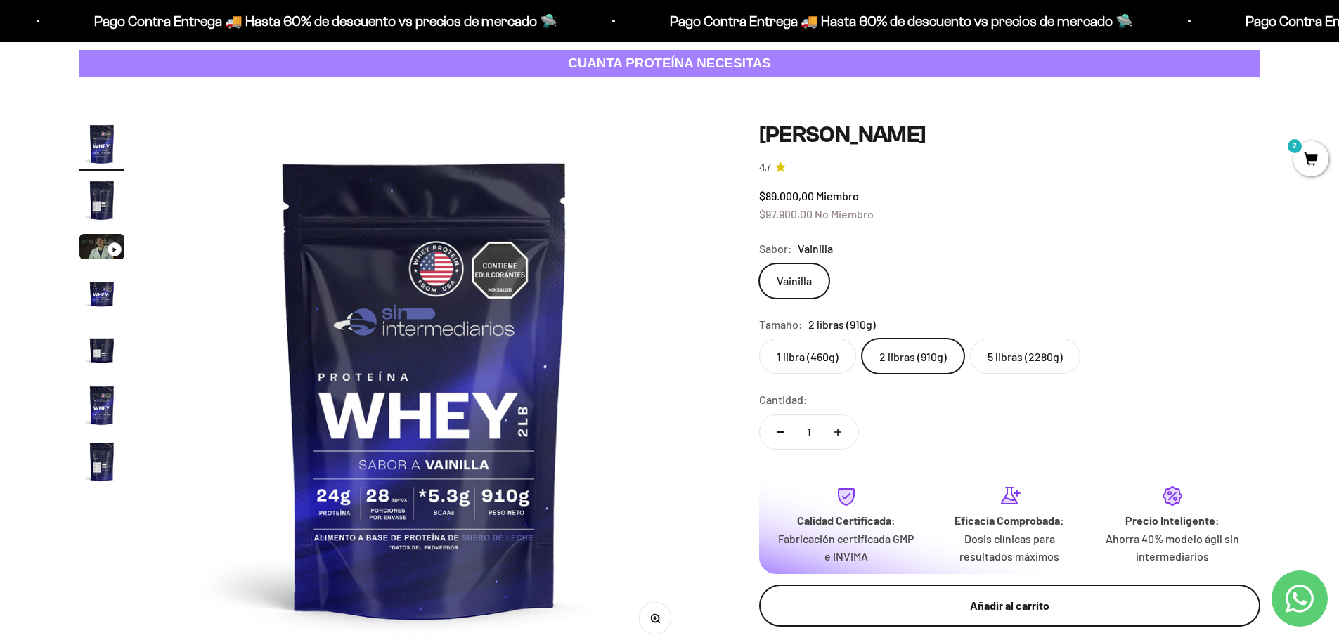
click at [1024, 597] on div "Añadir al carrito" at bounding box center [1009, 606] width 445 height 18
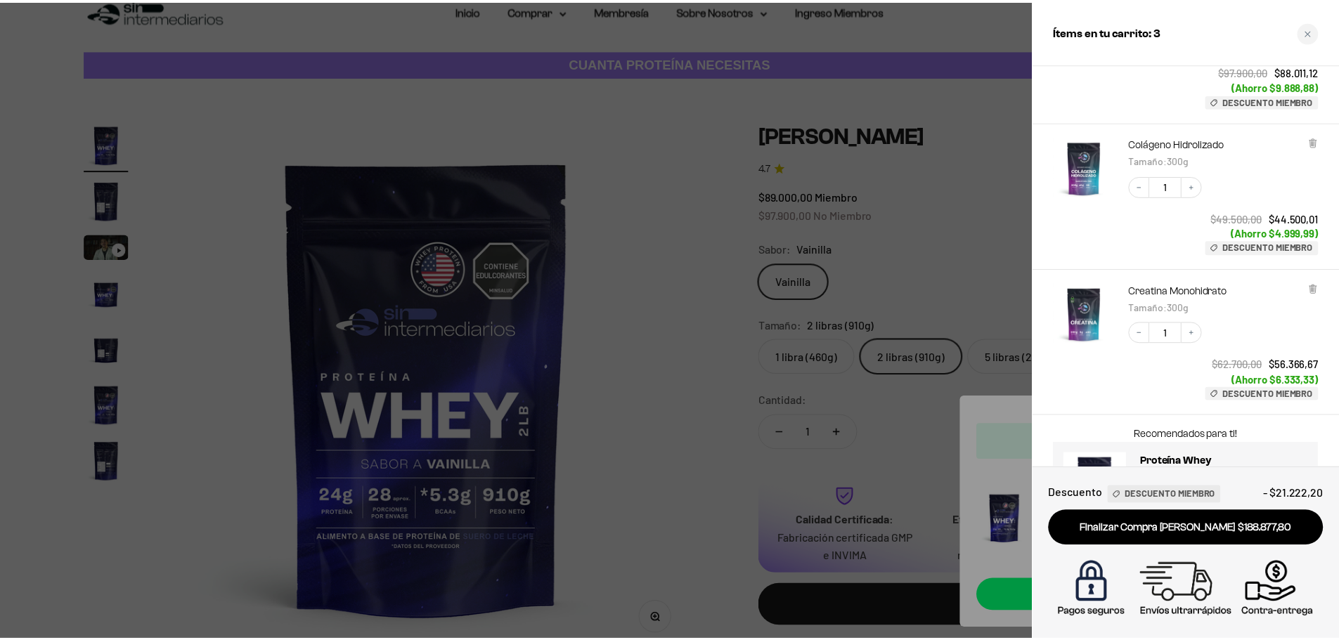
scroll to position [115, 0]
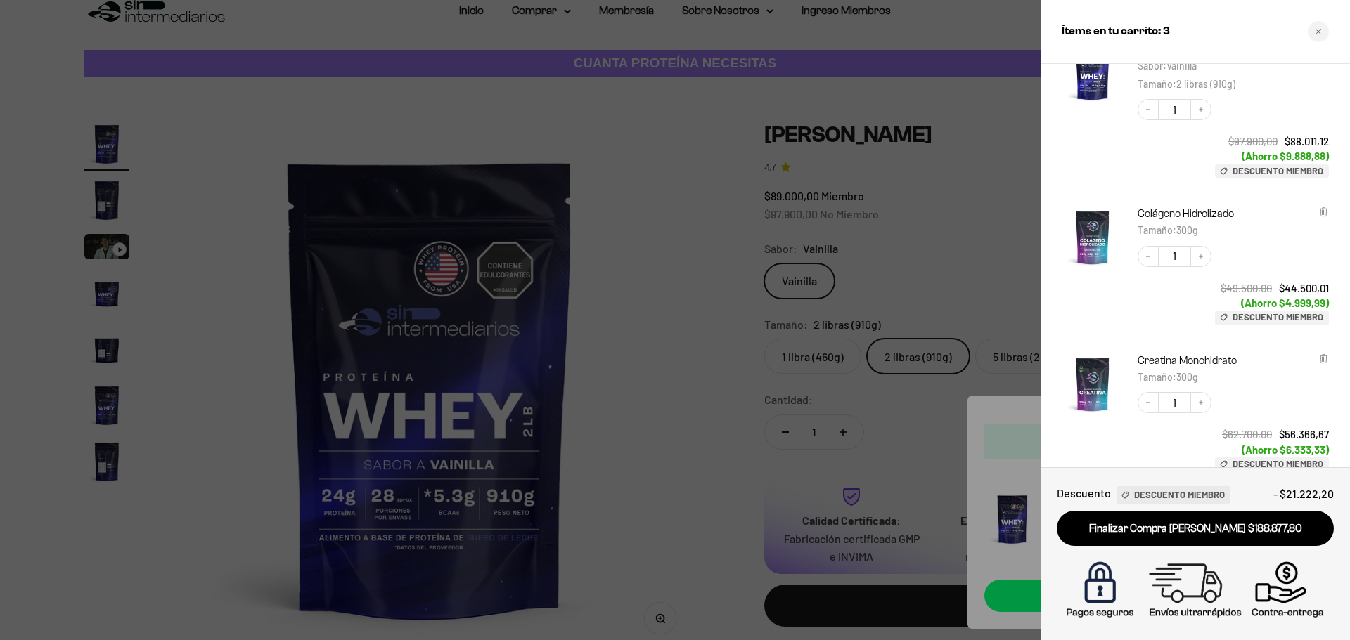
click at [685, 219] on div at bounding box center [675, 320] width 1350 height 640
